Goal: Task Accomplishment & Management: Manage account settings

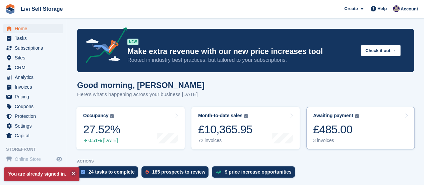
click at [330, 142] on div "3 invoices" at bounding box center [336, 141] width 46 height 6
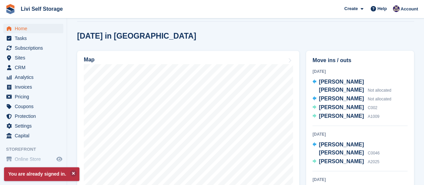
scroll to position [201, 0]
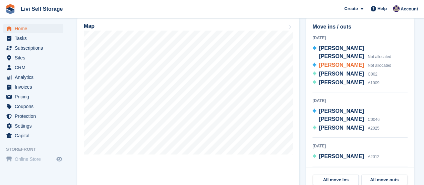
click at [342, 62] on span "Margaret Kelly" at bounding box center [341, 65] width 45 height 6
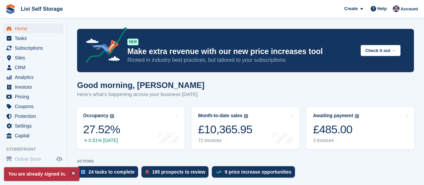
scroll to position [201, 0]
